Goal: Information Seeking & Learning: Learn about a topic

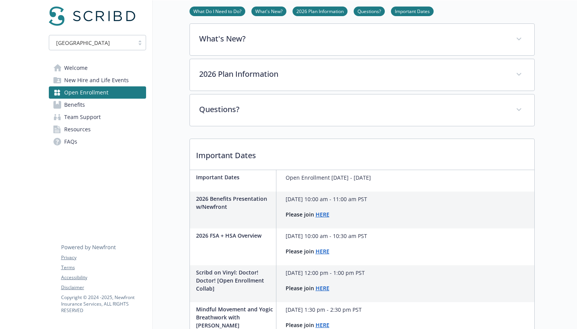
scroll to position [161, 0]
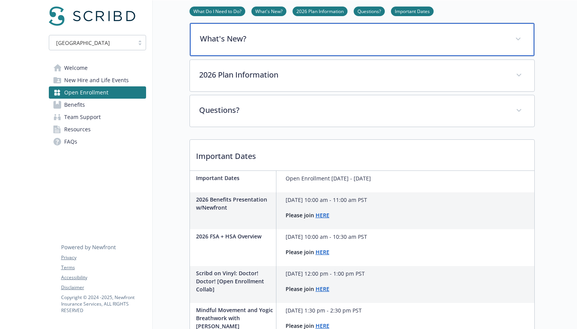
click at [304, 46] on div "What's New?" at bounding box center [362, 39] width 344 height 33
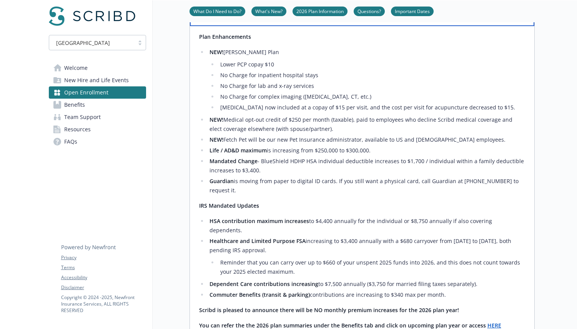
scroll to position [191, 0]
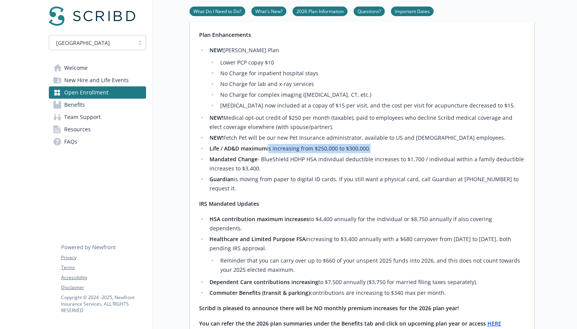
drag, startPoint x: 368, startPoint y: 151, endPoint x: 268, endPoint y: 148, distance: 100.3
click at [268, 148] on li "Life / AD&D maximum is increasing from $250,000 to $300,000." at bounding box center [365, 148] width 317 height 9
copy li "is increasing from $250,000 to $300,000"
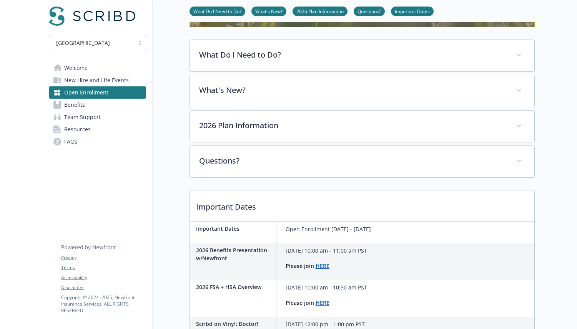
scroll to position [95, 0]
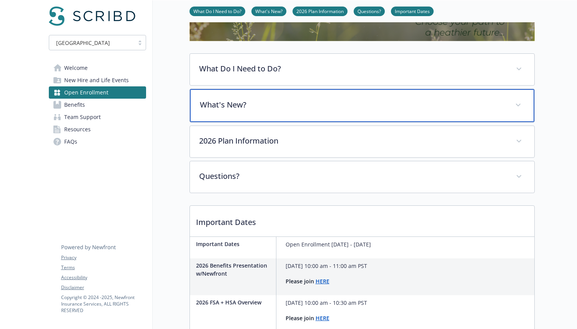
click at [236, 106] on p "What's New?" at bounding box center [353, 105] width 306 height 12
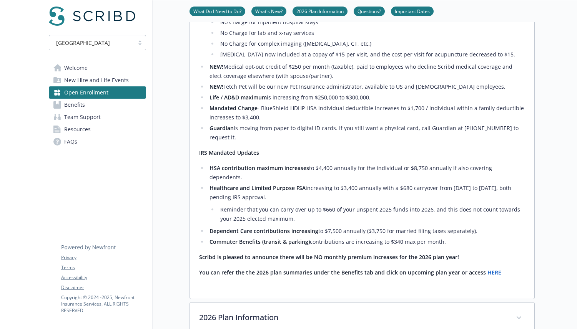
scroll to position [237, 0]
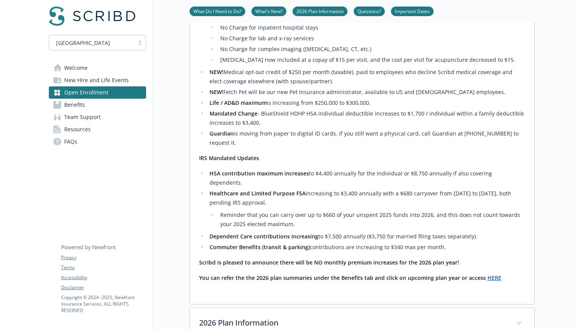
click at [208, 189] on li "Healthcare and Limited Purpose FSA increasing to $3,400 annually with a $680 ca…" at bounding box center [365, 209] width 317 height 40
drag, startPoint x: 211, startPoint y: 174, endPoint x: 478, endPoint y: 216, distance: 270.3
click at [478, 216] on ul "HSA contribution maximum increases to $4,400 annually for the individual or $8,…" at bounding box center [362, 210] width 326 height 83
copy ul "Healthcare and Limited Purpose FSA increasing to $3,400 annually with a $680 ca…"
